Goal: Task Accomplishment & Management: Use online tool/utility

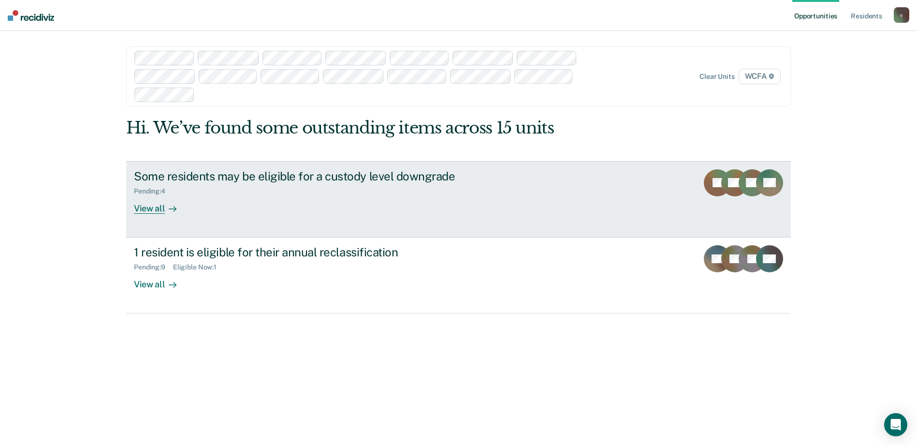
click at [151, 206] on div "View all" at bounding box center [161, 204] width 54 height 19
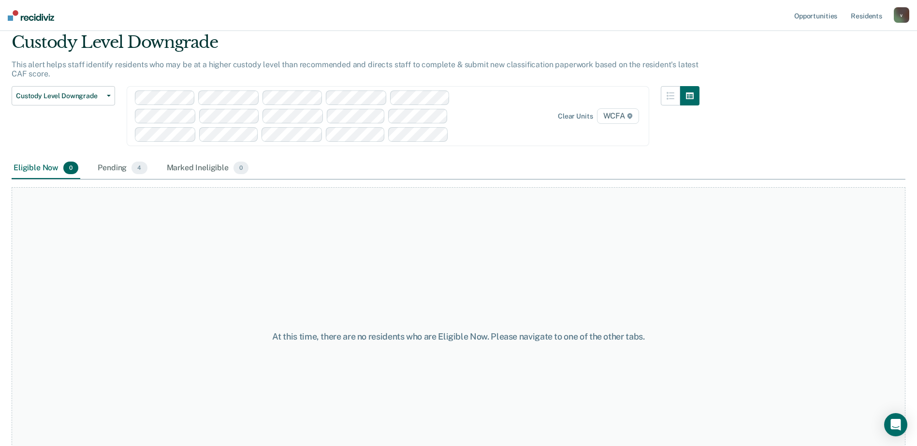
scroll to position [74, 0]
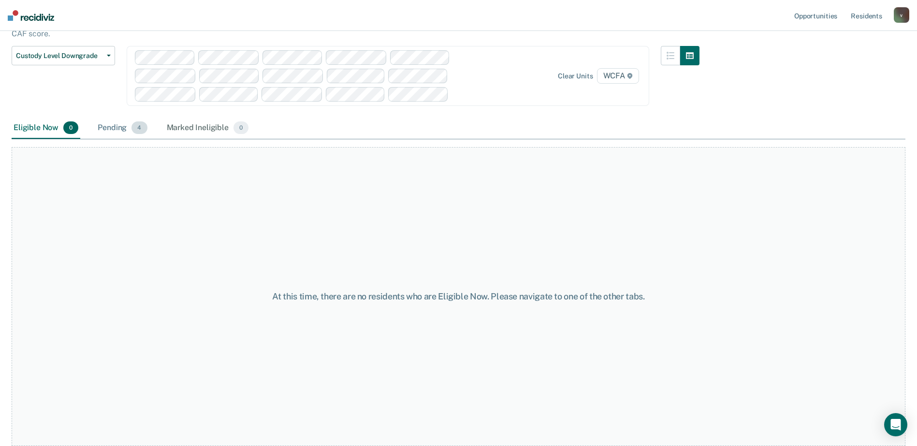
click at [126, 129] on div "Pending 4" at bounding box center [122, 128] width 53 height 21
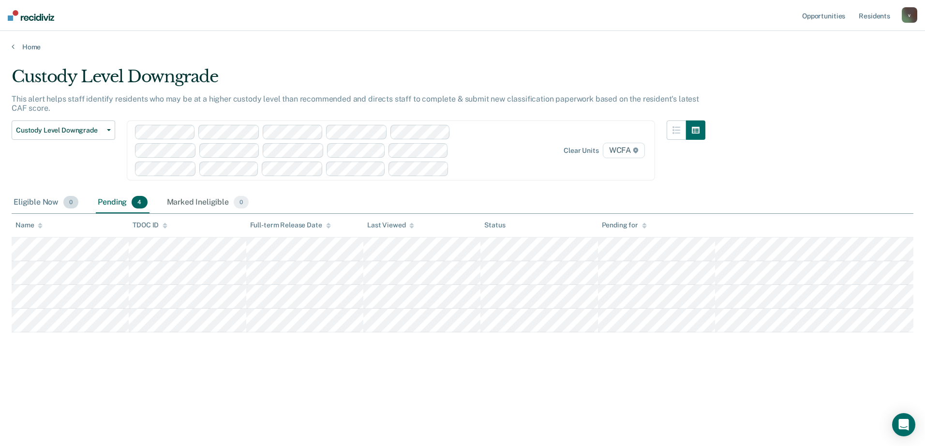
click at [41, 206] on div "Eligible Now 0" at bounding box center [46, 202] width 69 height 21
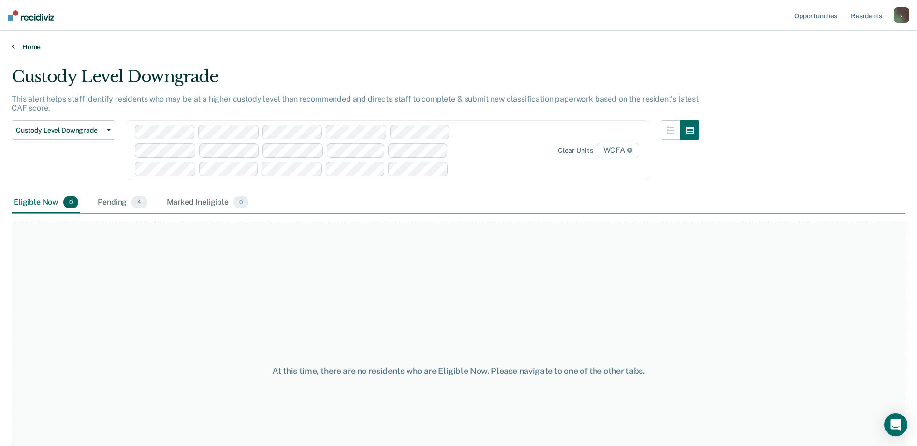
click at [19, 46] on link "Home" at bounding box center [459, 47] width 894 height 9
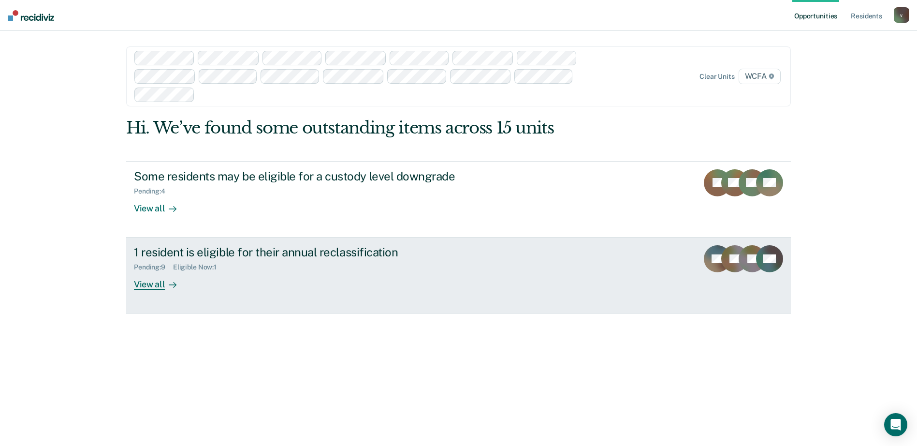
click at [234, 302] on link "1 resident is eligible for their annual reclassification Pending : 9 Eligible N…" at bounding box center [458, 275] width 665 height 76
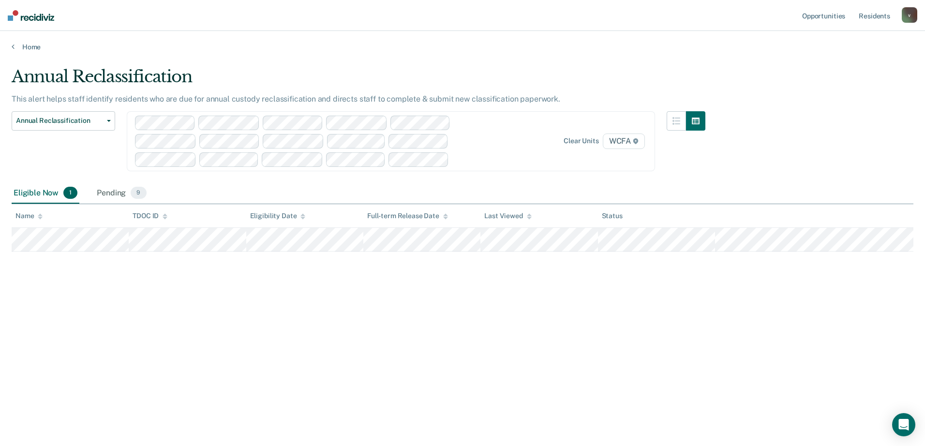
click at [490, 122] on div at bounding box center [314, 141] width 358 height 51
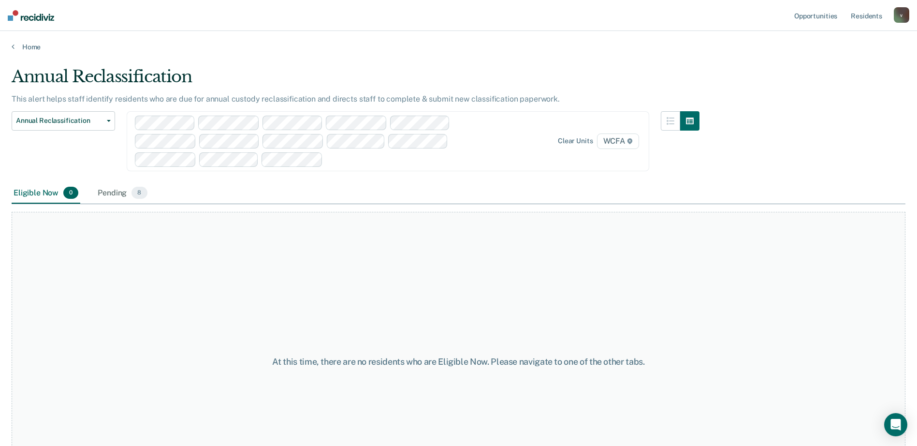
click at [415, 155] on div at bounding box center [408, 159] width 162 height 11
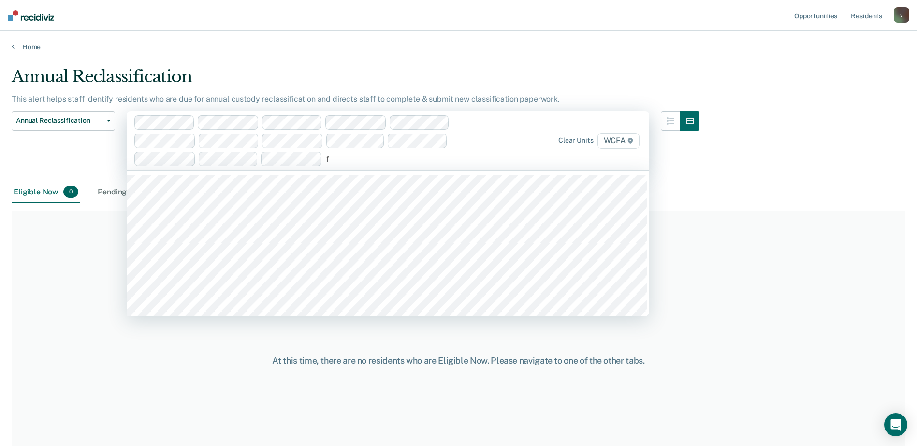
type input "fa"
